Goal: Transaction & Acquisition: Obtain resource

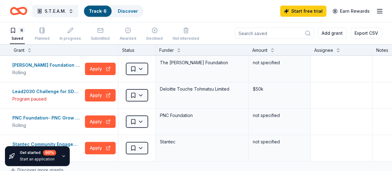
scroll to position [53, 0]
click at [68, 65] on div "[PERSON_NAME] Foundation Grant" at bounding box center [47, 64] width 70 height 7
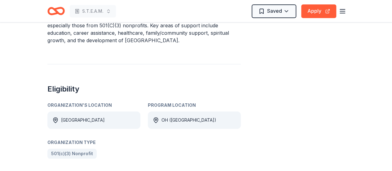
scroll to position [233, 0]
click at [316, 12] on button "Apply" at bounding box center [319, 11] width 35 height 14
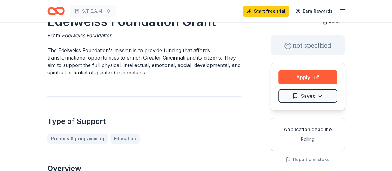
scroll to position [21, 0]
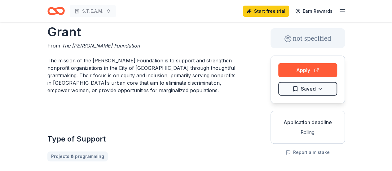
scroll to position [29, 0]
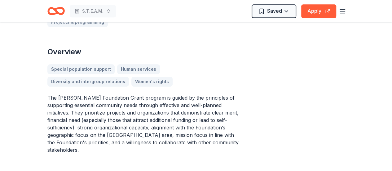
click at [267, 29] on div "[PERSON_NAME] Foundation Grant From The [PERSON_NAME] Foundation The mission of…" at bounding box center [196, 149] width 298 height 554
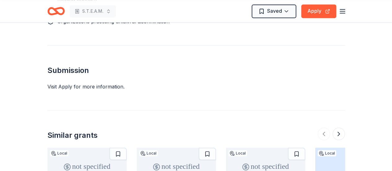
scroll to position [563, 0]
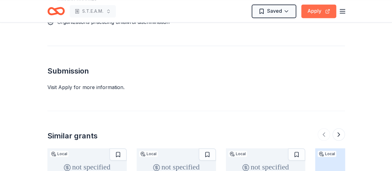
click at [320, 10] on button "Apply" at bounding box center [319, 11] width 35 height 14
